Goal: Navigation & Orientation: Understand site structure

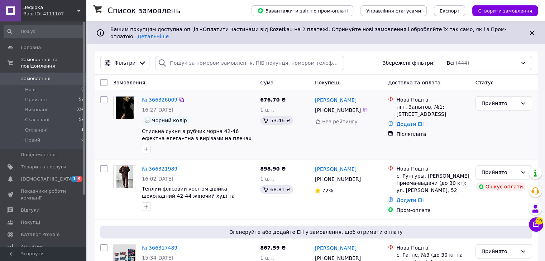
scroll to position [72, 0]
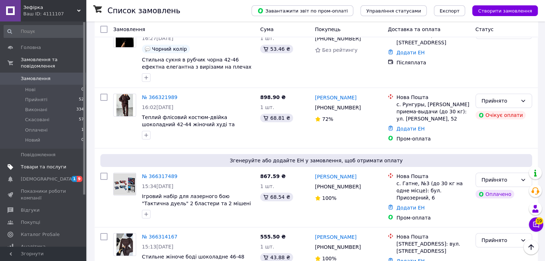
click at [67, 164] on span at bounding box center [76, 167] width 20 height 6
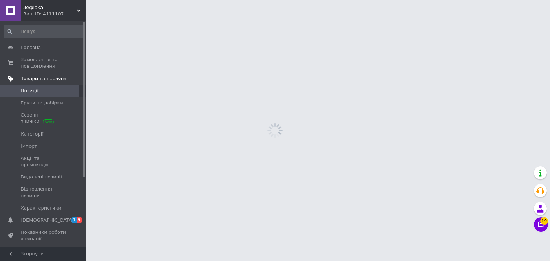
click at [62, 175] on link "Видалені позиції" at bounding box center [44, 177] width 88 height 12
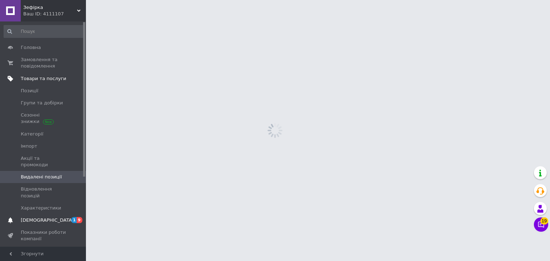
click at [74, 217] on span "1" at bounding box center [74, 220] width 6 height 6
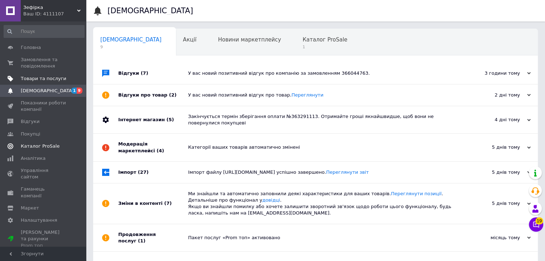
click at [61, 149] on span "Каталог ProSale" at bounding box center [43, 146] width 45 height 6
